Goal: Task Accomplishment & Management: Complete application form

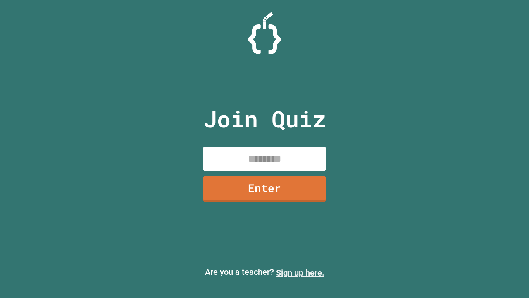
click at [300, 273] on link "Sign up here." at bounding box center [300, 273] width 48 height 10
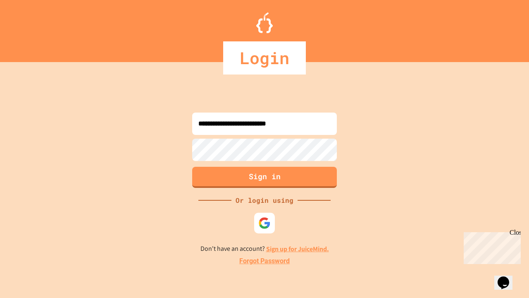
type input "**********"
